Goal: Task Accomplishment & Management: Complete application form

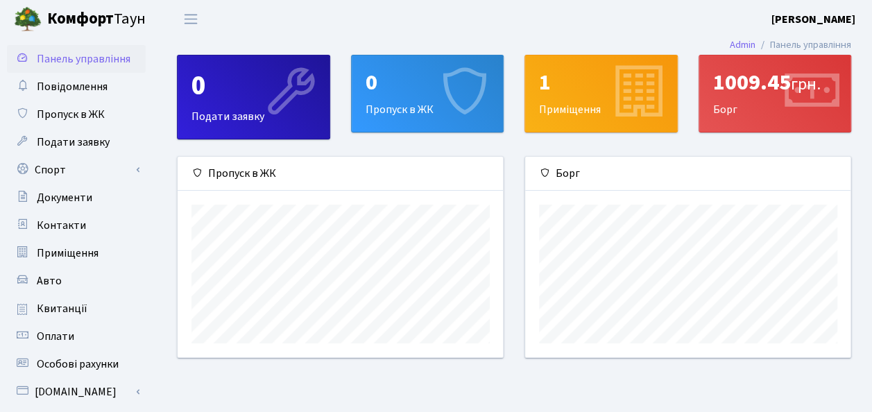
scroll to position [200, 326]
click at [75, 110] on span "Пропуск в ЖК" at bounding box center [71, 114] width 68 height 15
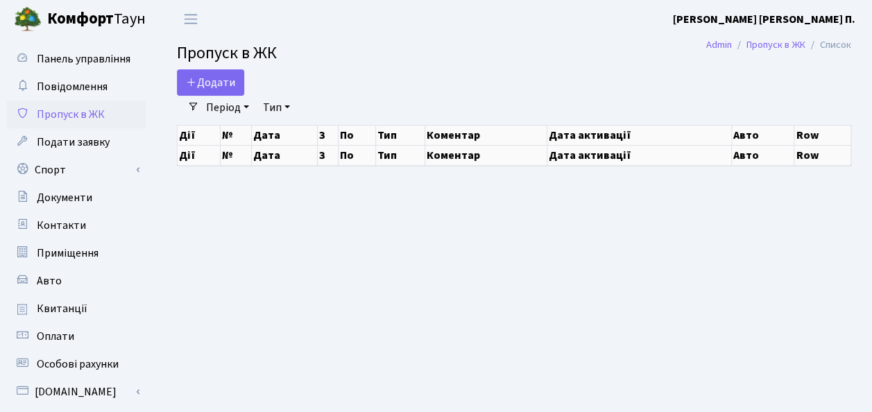
select select "25"
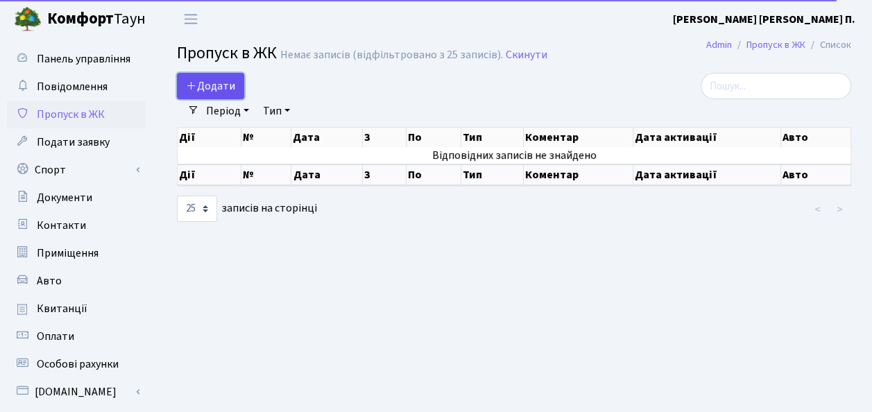
click at [191, 78] on span "Додати" at bounding box center [210, 85] width 49 height 15
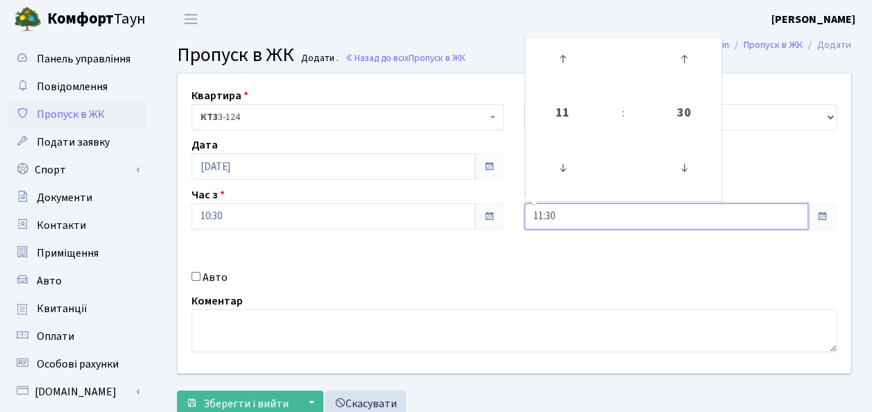
click at [596, 216] on input "11:30" at bounding box center [666, 216] width 284 height 26
click at [561, 56] on icon at bounding box center [562, 58] width 37 height 37
type input "12:30"
click at [561, 270] on div "Квартира <b>КТ3</b>&nbsp;&nbsp;&nbsp;3-124 КТ3 3-124 Тип - Доставка Таксі Гості…" at bounding box center [514, 224] width 694 height 300
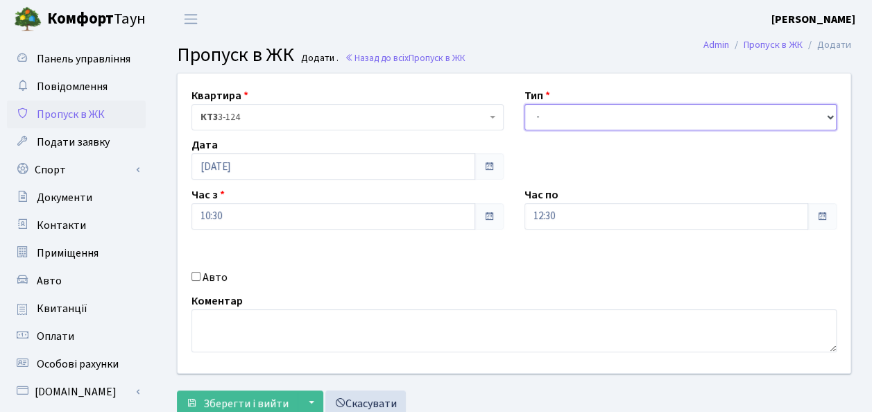
click at [551, 112] on select "- Доставка Таксі Гості Сервіс" at bounding box center [680, 117] width 312 height 26
select select "1"
click at [524, 104] on select "- Доставка Таксі Гості Сервіс" at bounding box center [680, 117] width 312 height 26
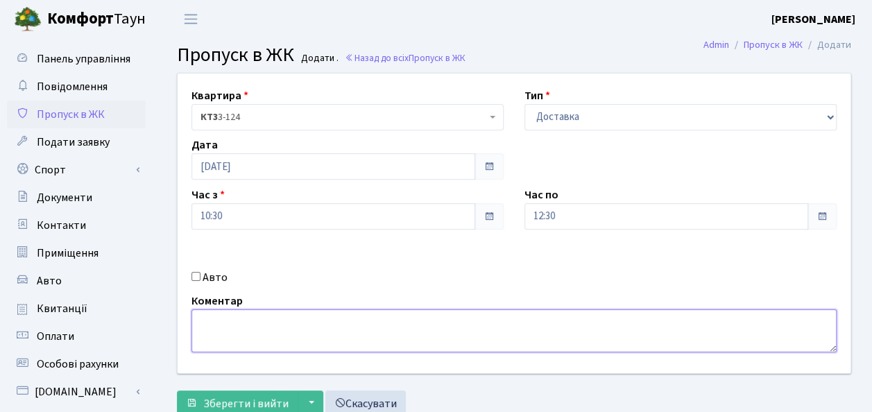
click at [208, 329] on textarea at bounding box center [513, 330] width 645 height 43
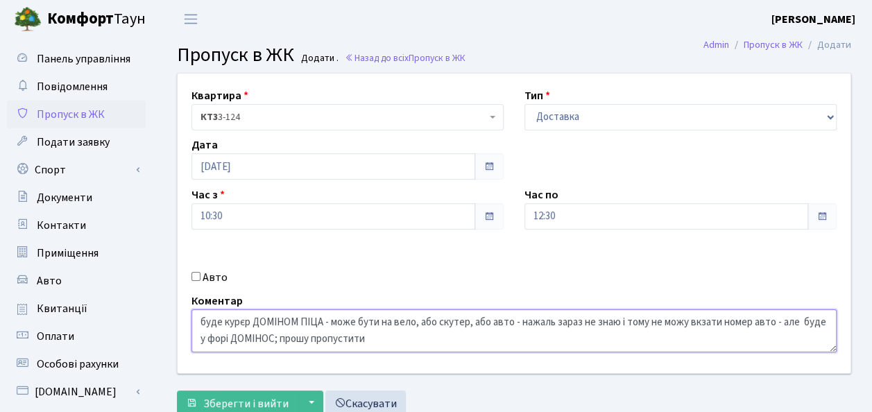
click at [287, 323] on textarea "буде курєр ДОМІНОМ ПІЦА - може бути на вело, або скутер, або авто - нажаль зара…" at bounding box center [513, 330] width 645 height 43
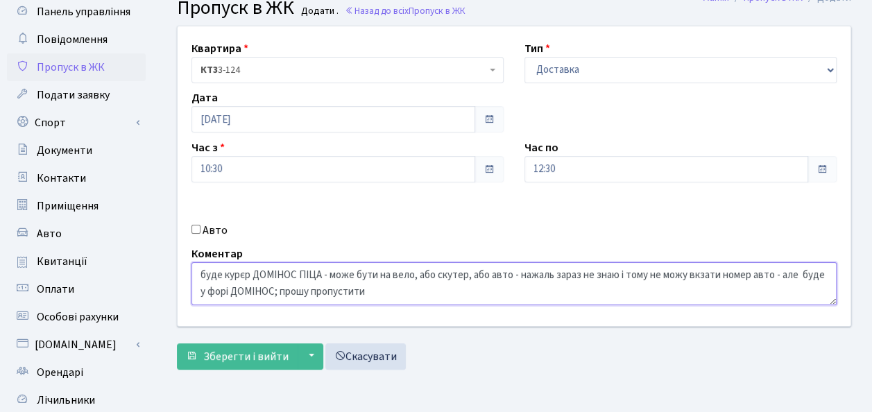
scroll to position [69, 0]
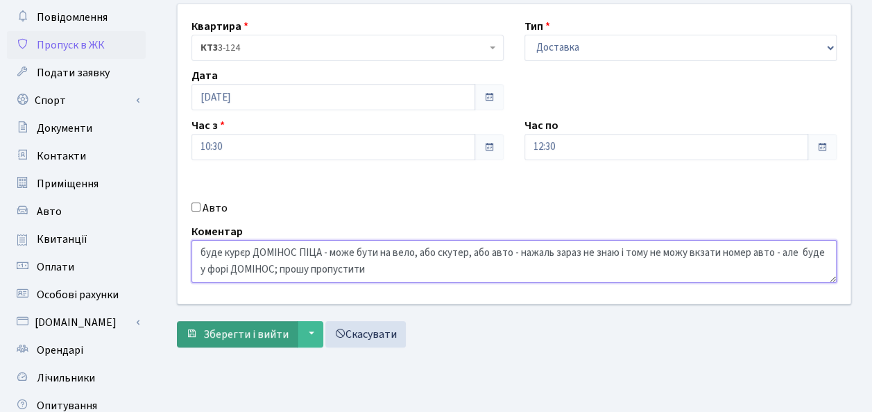
type textarea "буде курєр ДОМІНОС ПІЦА - може бути на вело, або скутер, або авто - нажаль зара…"
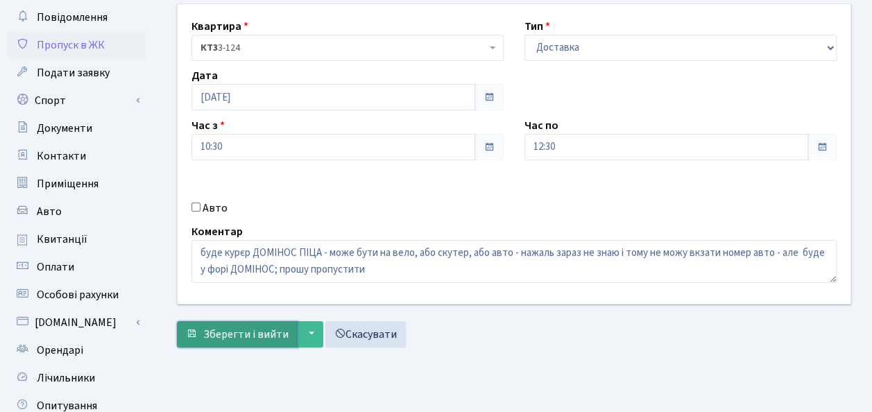
click at [227, 335] on span "Зберегти і вийти" at bounding box center [245, 334] width 85 height 15
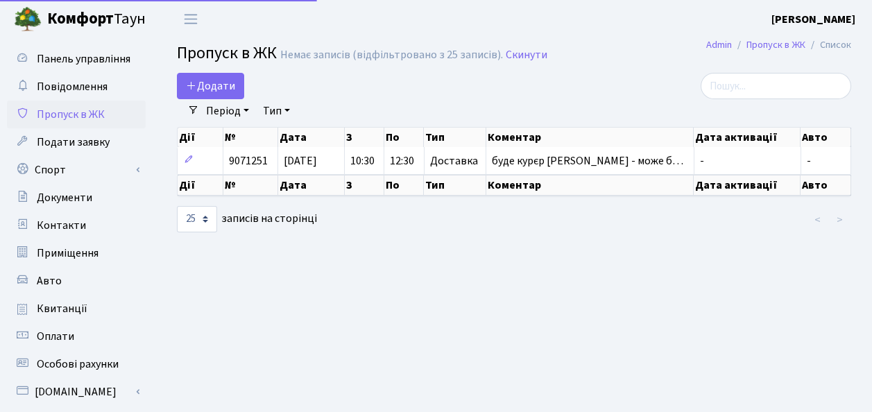
select select "25"
